Goal: Task Accomplishment & Management: Manage account settings

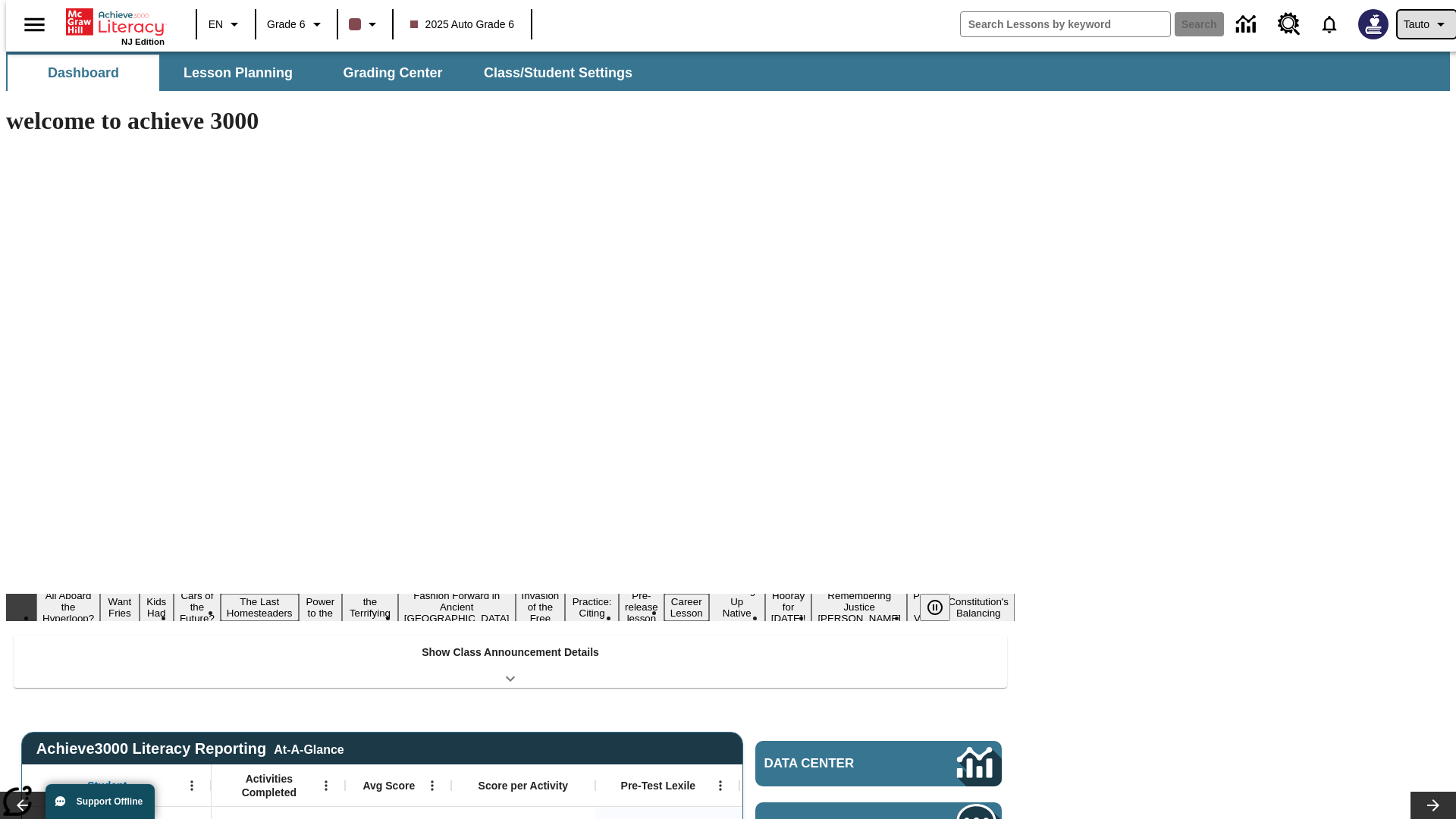
click at [1419, 24] on span "Tauto" at bounding box center [1417, 25] width 26 height 16
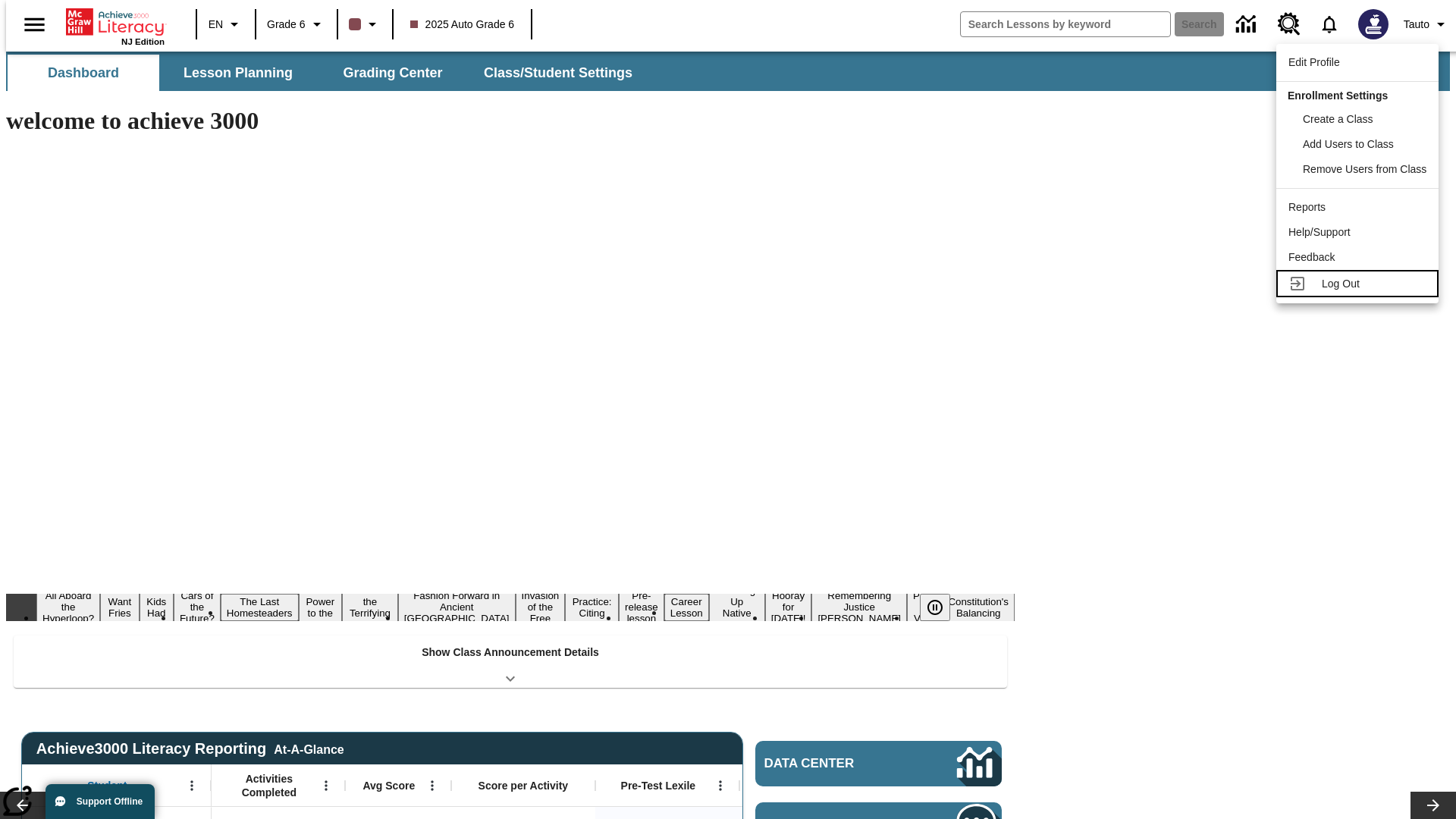
click at [1360, 284] on span "Log Out" at bounding box center [1340, 284] width 38 height 13
